Goal: Information Seeking & Learning: Find specific fact

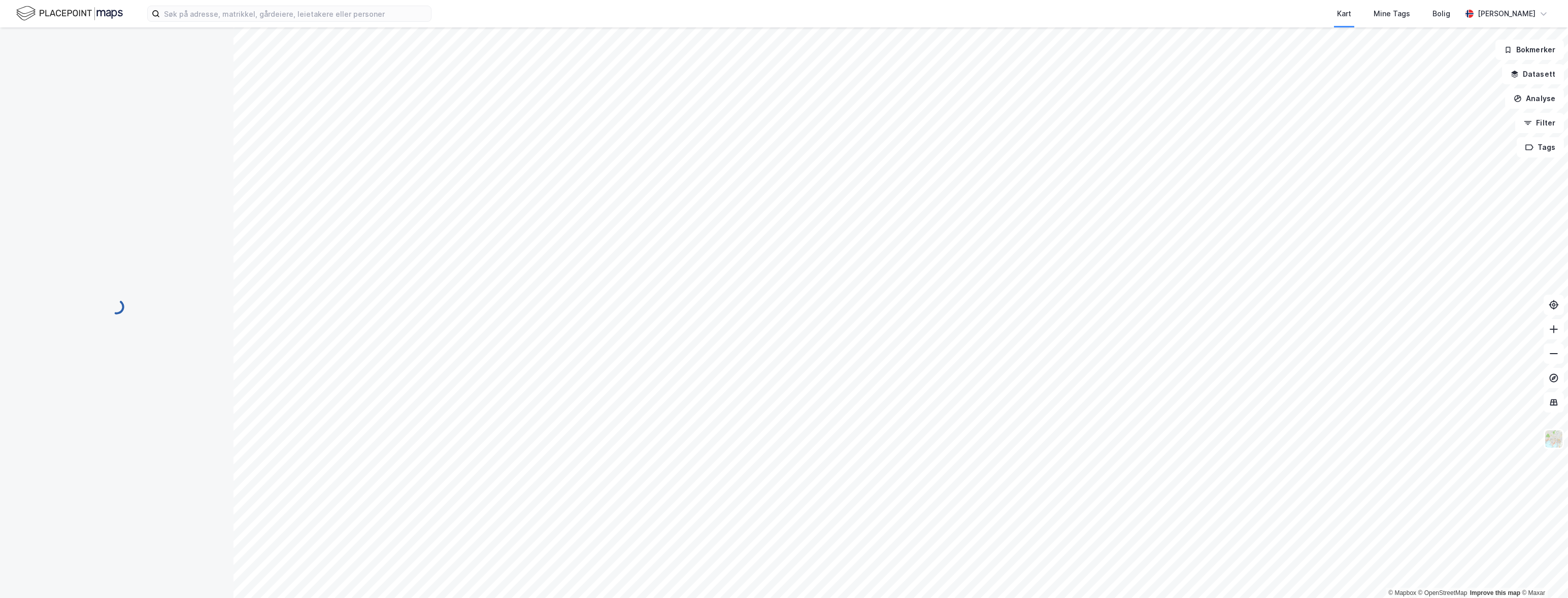
click at [227, 4] on div "Kart Mine Tags Bolig [PERSON_NAME]" at bounding box center [784, 13] width 1568 height 27
click at [226, 14] on input at bounding box center [295, 13] width 271 height 15
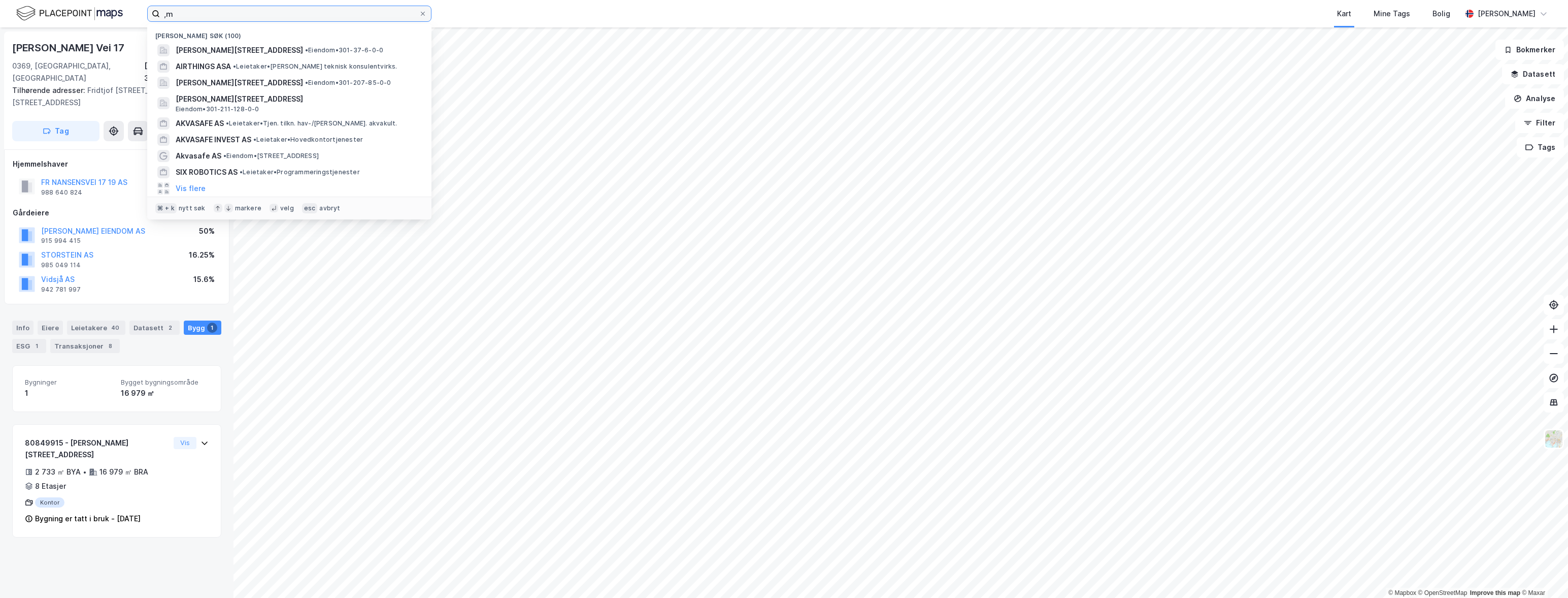
type input ","
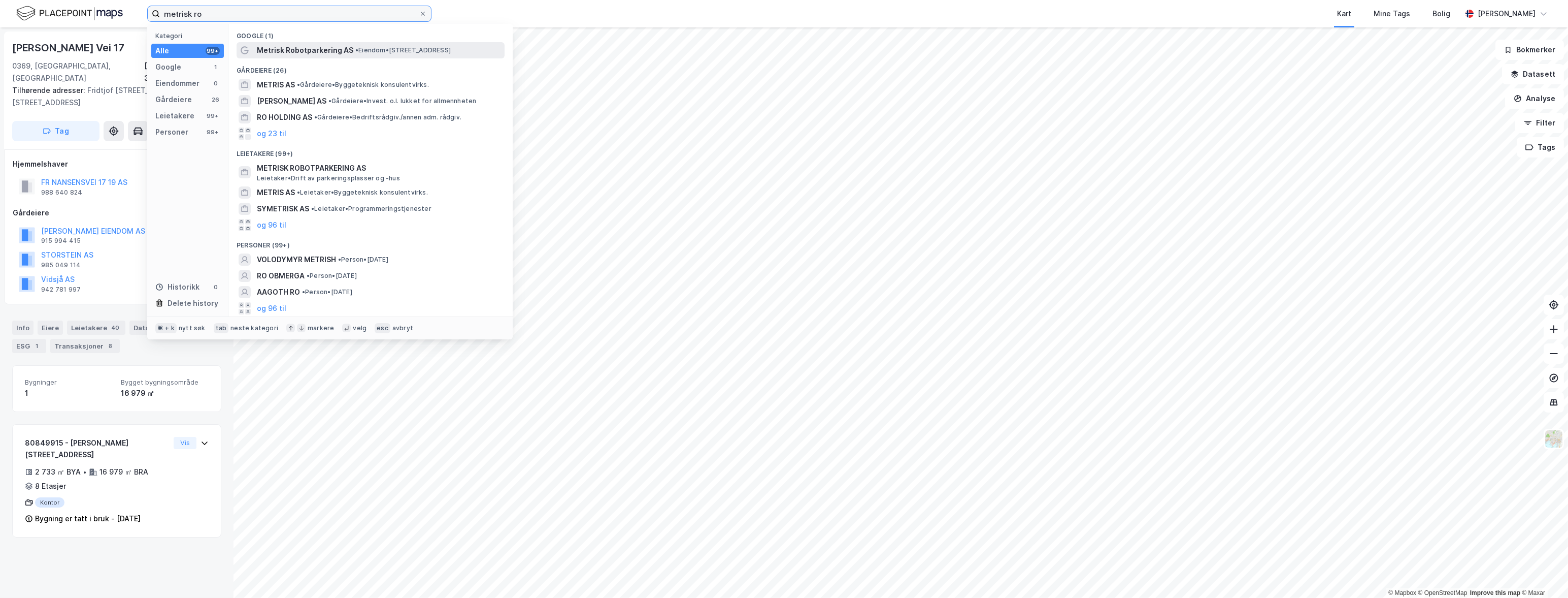
type input "metrisk ro"
click at [267, 57] on div "Metrisk Robotparkering AS • Eiendom • [STREET_ADDRESS]" at bounding box center [371, 50] width 268 height 16
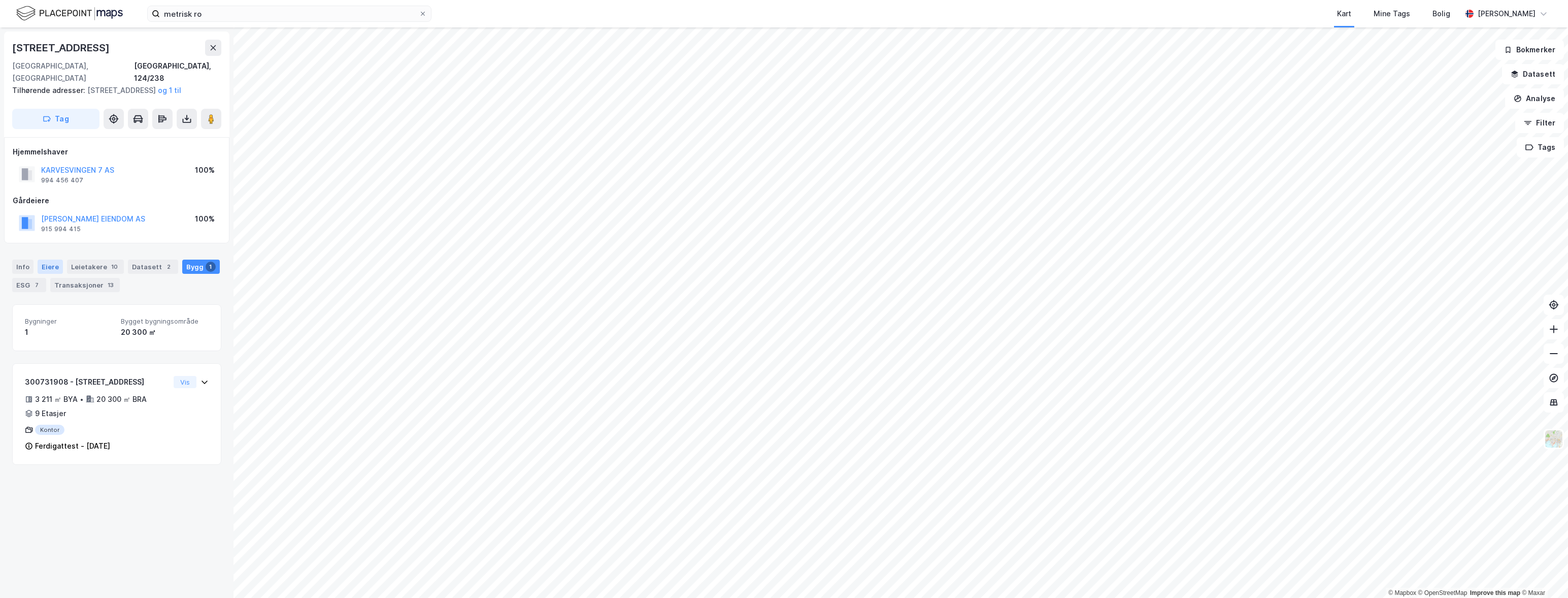
click at [51, 267] on div "Eiere" at bounding box center [51, 266] width 26 height 14
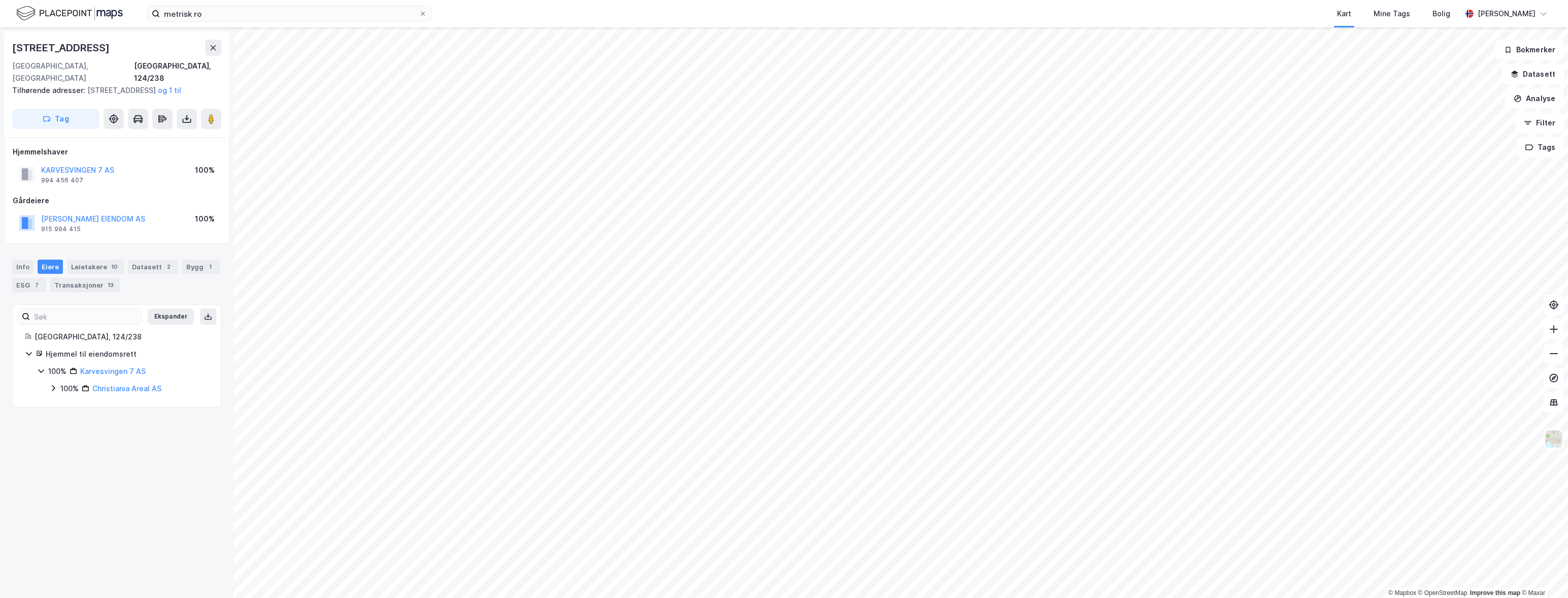
click at [44, 369] on icon at bounding box center [41, 370] width 8 height 8
click at [113, 373] on link "Karvesvingen 7 AS" at bounding box center [113, 371] width 66 height 9
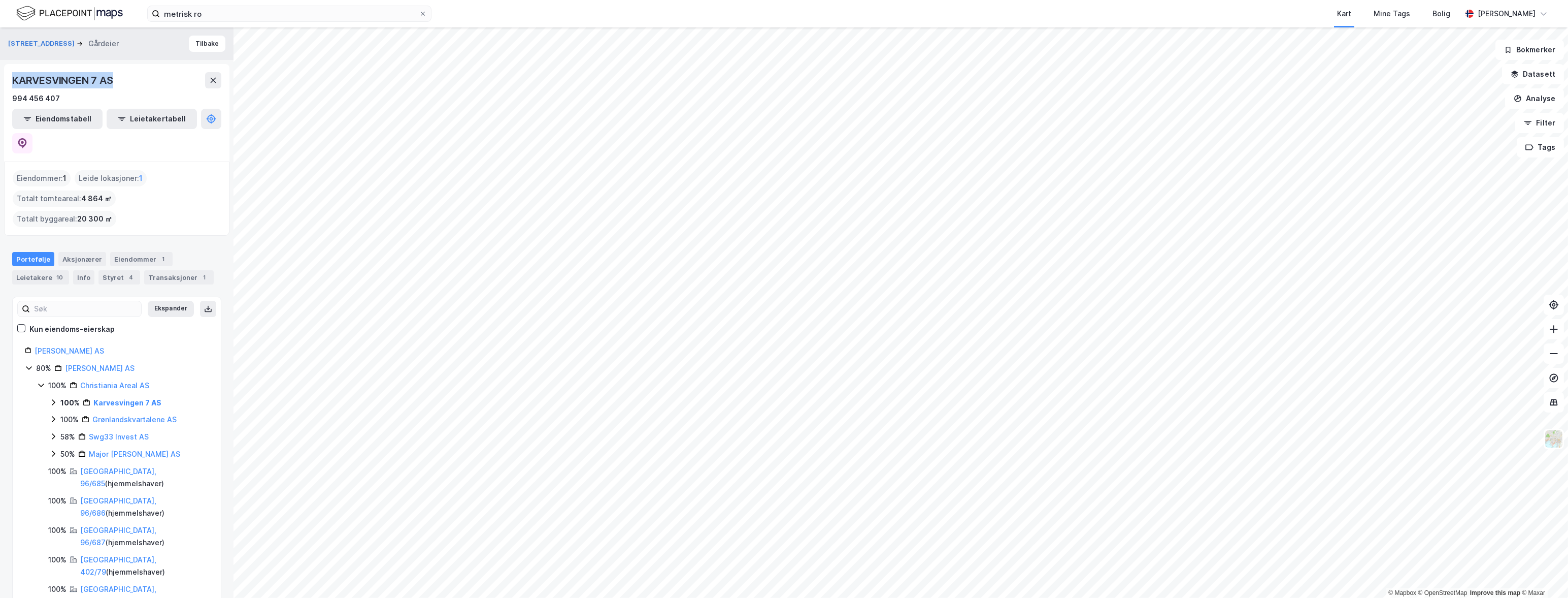
drag, startPoint x: 13, startPoint y: 79, endPoint x: 119, endPoint y: 77, distance: 106.0
click at [119, 77] on div "KARVESVINGEN 7 AS" at bounding box center [117, 80] width 209 height 16
copy div "KARVESVINGEN 7 AS"
click at [158, 266] on div "Transaksjoner 1" at bounding box center [179, 272] width 69 height 14
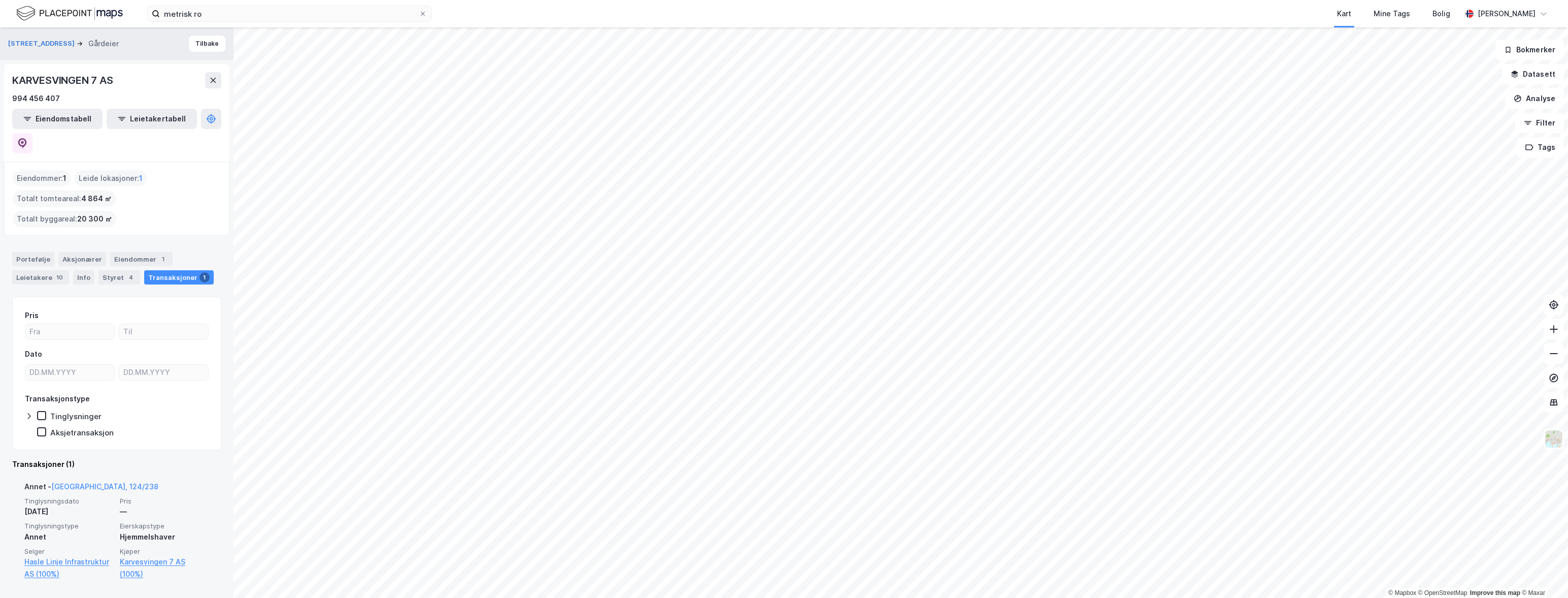
click at [111, 505] on div "[DATE]" at bounding box center [69, 512] width 89 height 12
click at [131, 555] on link "Karvesvingen 7 AS (100%)" at bounding box center [164, 568] width 89 height 24
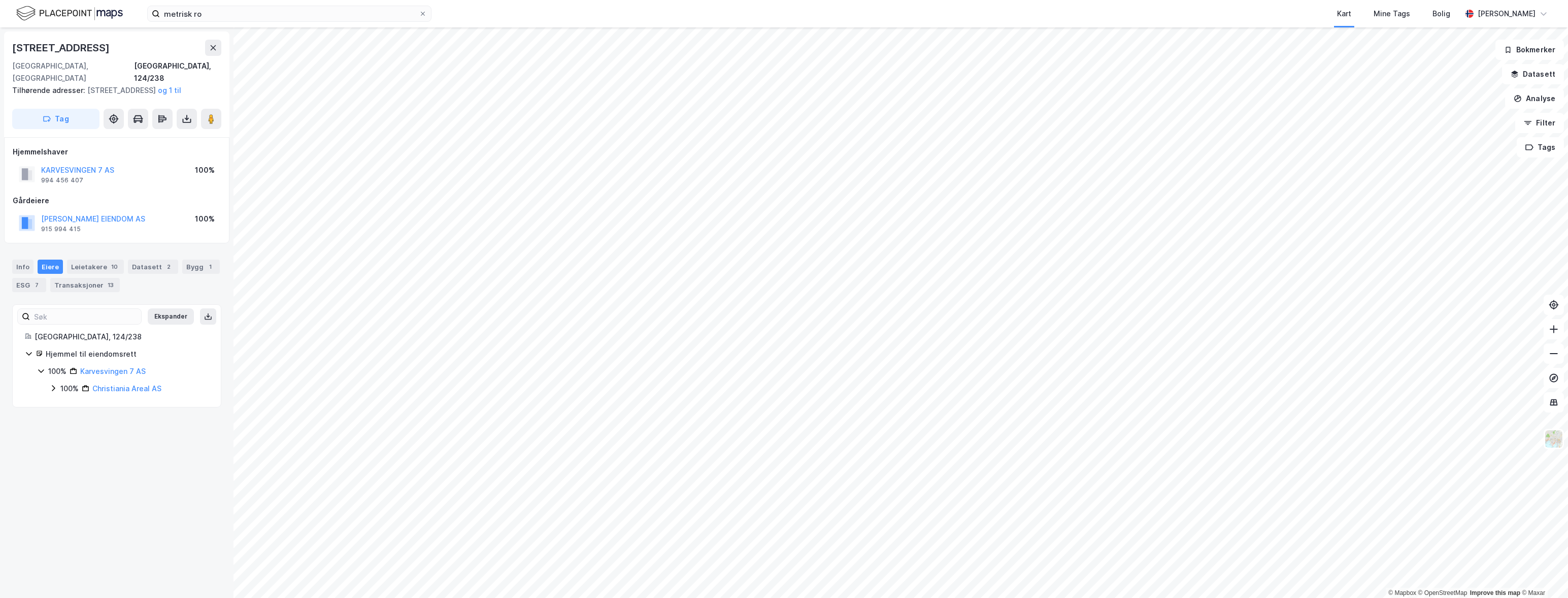
drag, startPoint x: 105, startPoint y: 460, endPoint x: 60, endPoint y: 367, distance: 103.3
click at [105, 460] on div "[STREET_ADDRESS], 124/238 Tilhørende adresser: [STREET_ADDRESS][GEOGRAPHIC_DATA…" at bounding box center [117, 312] width 234 height 570
